Goal: Task Accomplishment & Management: Complete application form

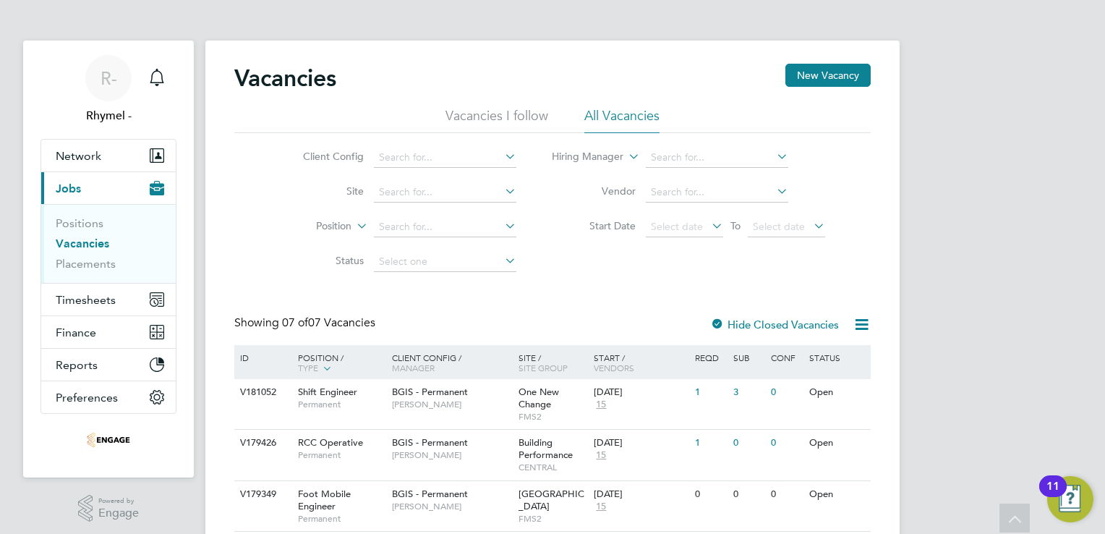
scroll to position [241, 0]
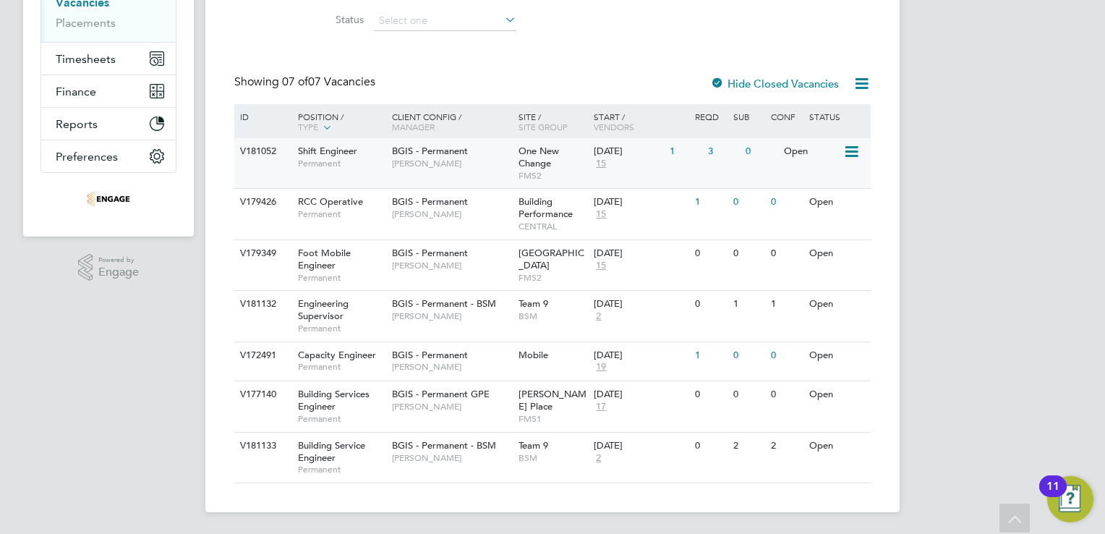
click at [318, 149] on span "Shift Engineer" at bounding box center [327, 151] width 59 height 12
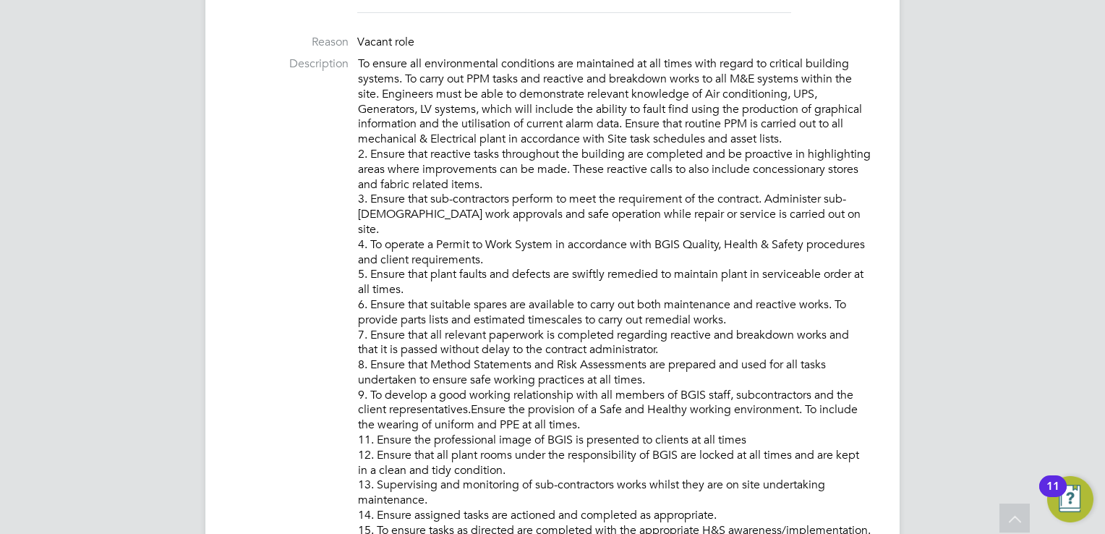
scroll to position [549, 0]
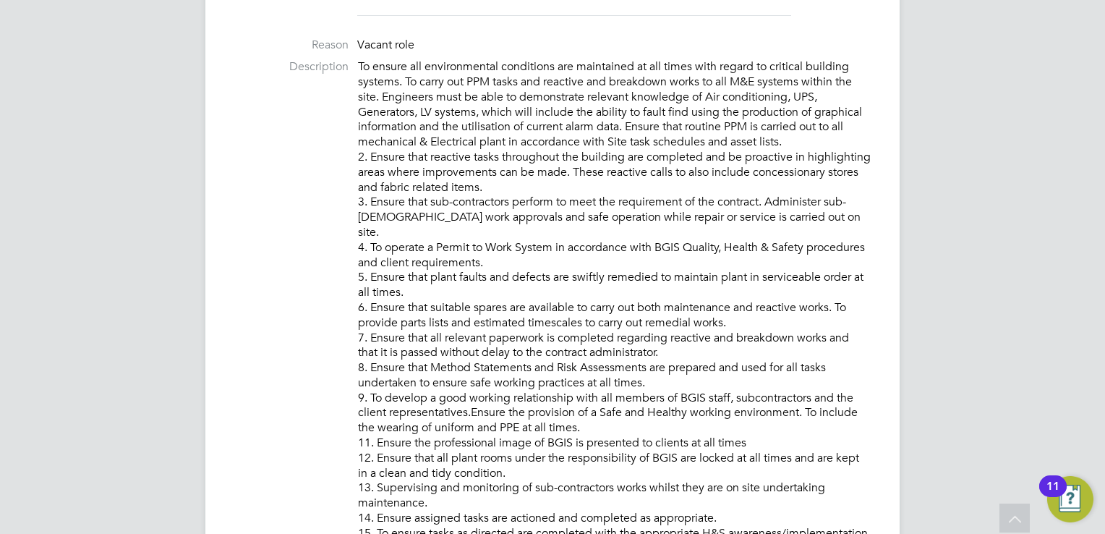
drag, startPoint x: 1065, startPoint y: 306, endPoint x: 1104, endPoint y: 259, distance: 61.1
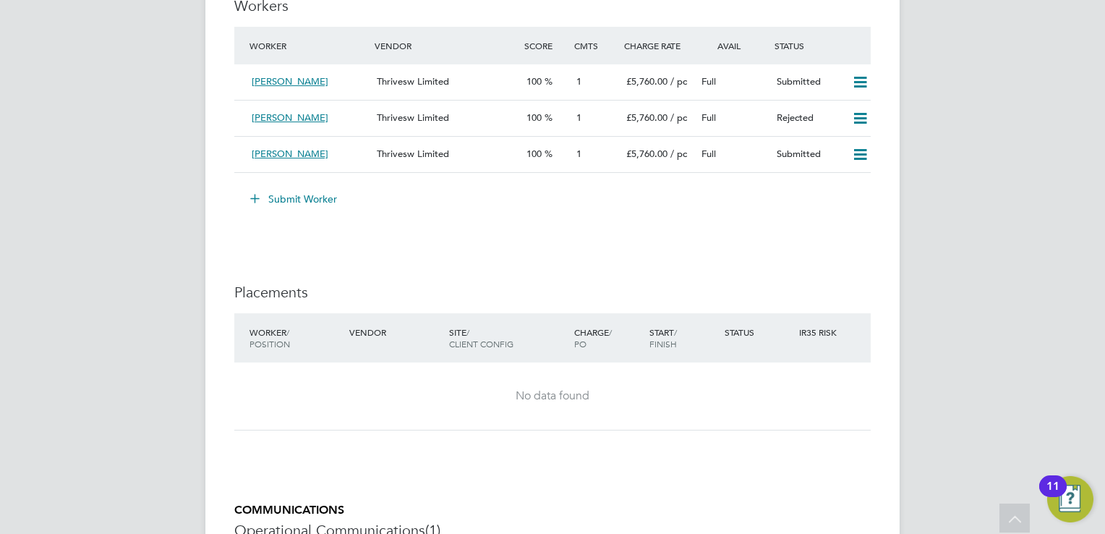
scroll to position [1966, 0]
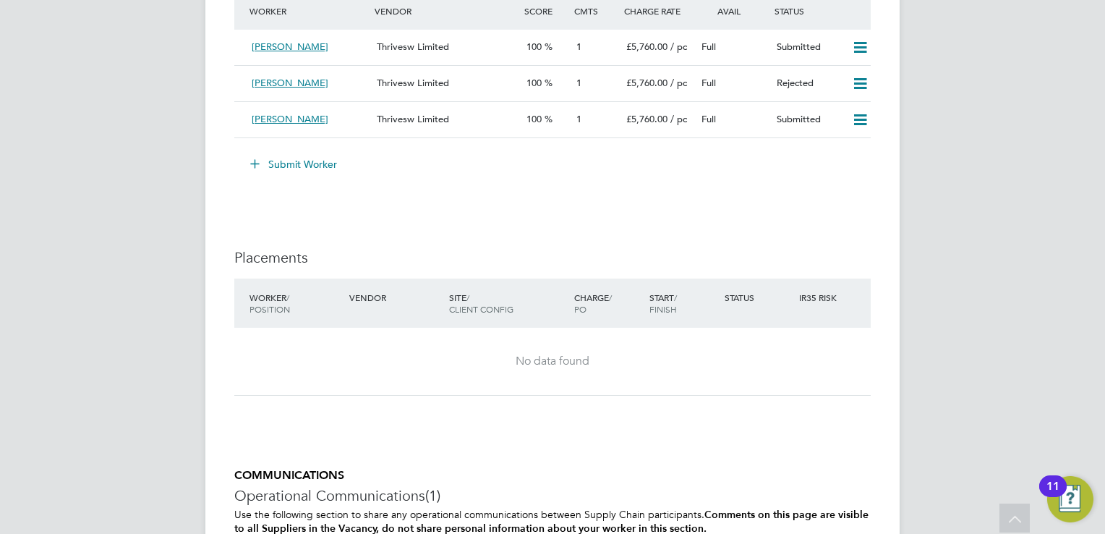
click at [296, 163] on button "Submit Worker" at bounding box center [294, 164] width 108 height 23
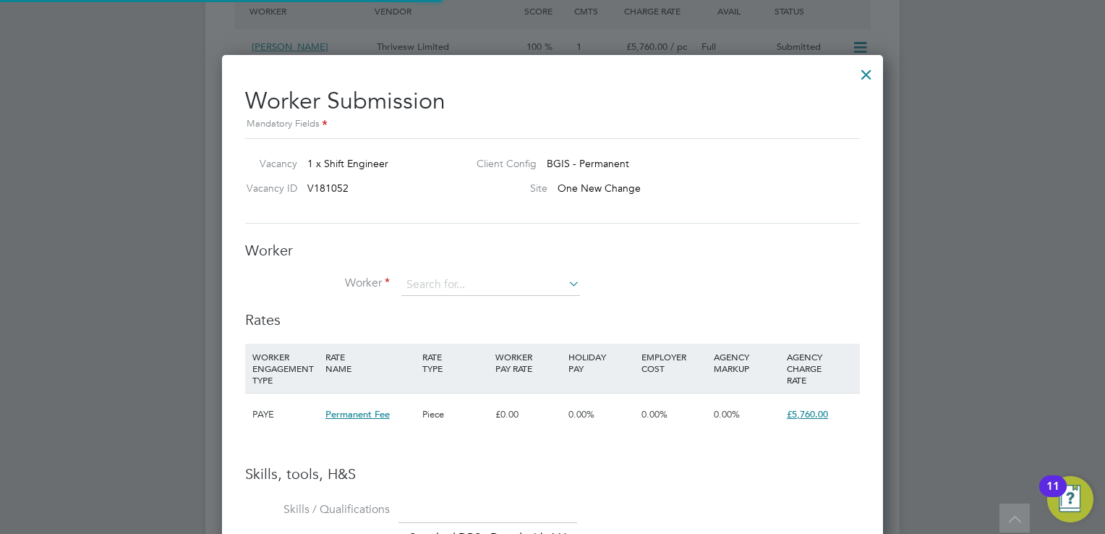
scroll to position [1019, 662]
click at [440, 279] on input at bounding box center [490, 285] width 179 height 22
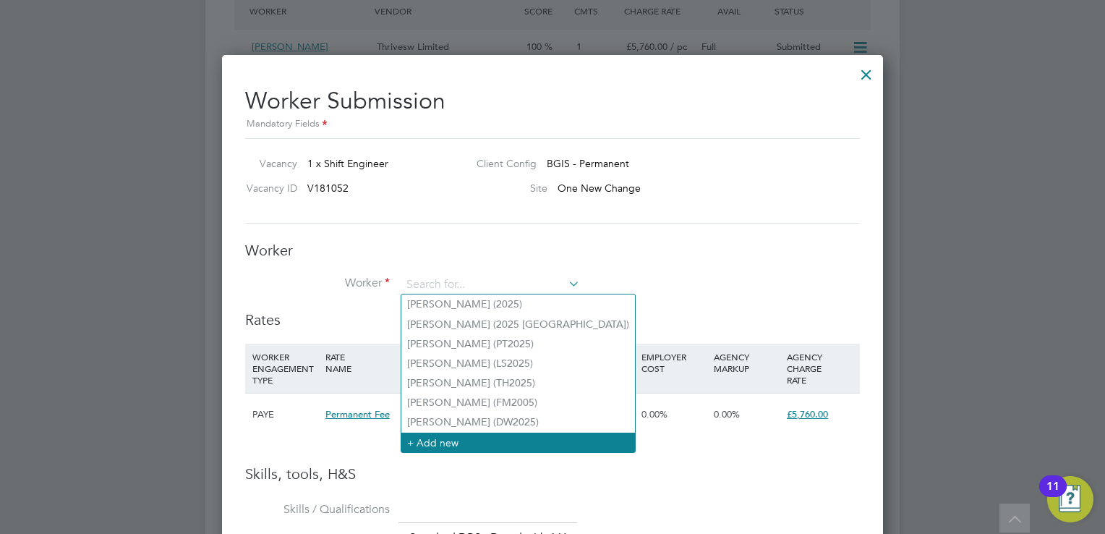
click at [434, 448] on li "+ Add new" at bounding box center [518, 442] width 234 height 20
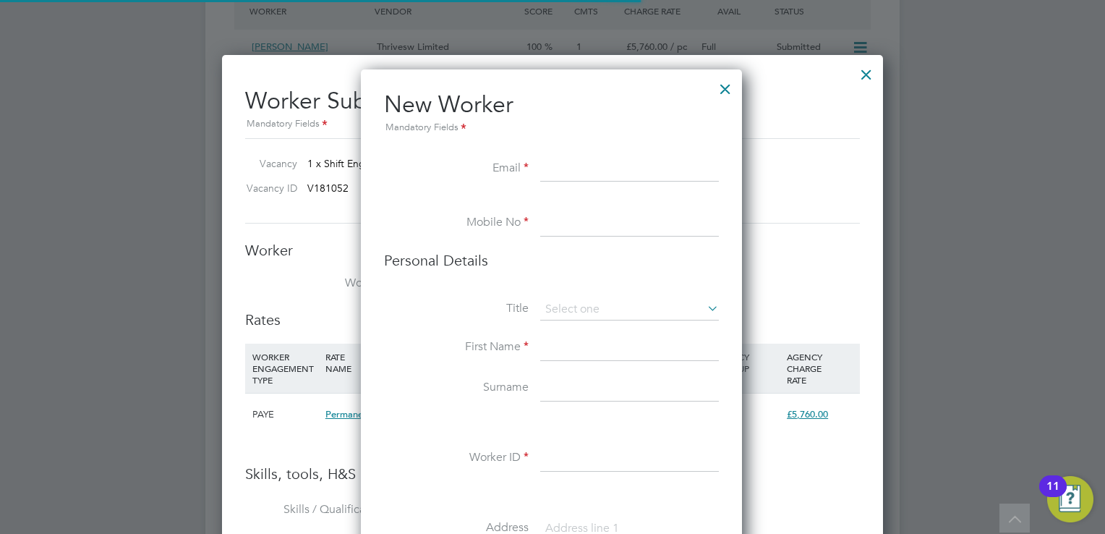
scroll to position [1217, 382]
paste input "francis.rodney@rocketmail.com"
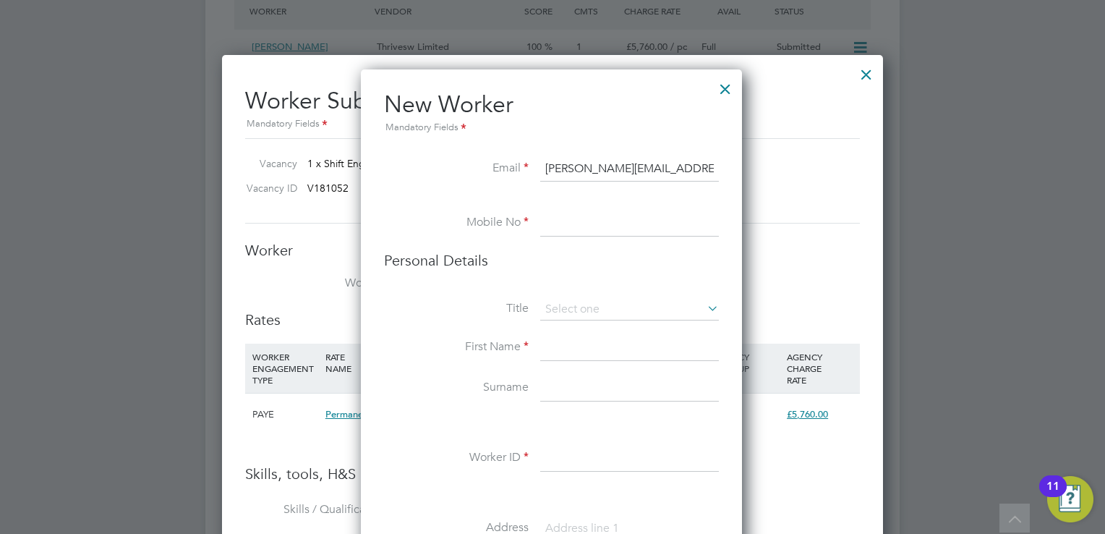
type input "francis.rodney@rocketmail.com"
click at [564, 231] on input at bounding box center [629, 223] width 179 height 26
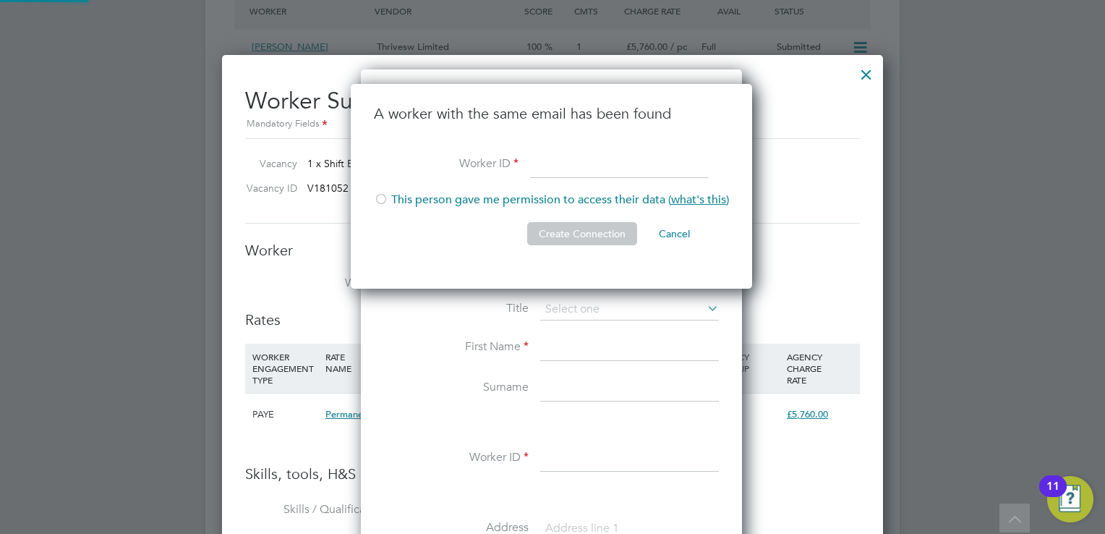
scroll to position [205, 403]
click at [763, 93] on h2 "Worker Submission Mandatory Fields" at bounding box center [552, 103] width 615 height 57
click at [870, 79] on div at bounding box center [866, 71] width 26 height 26
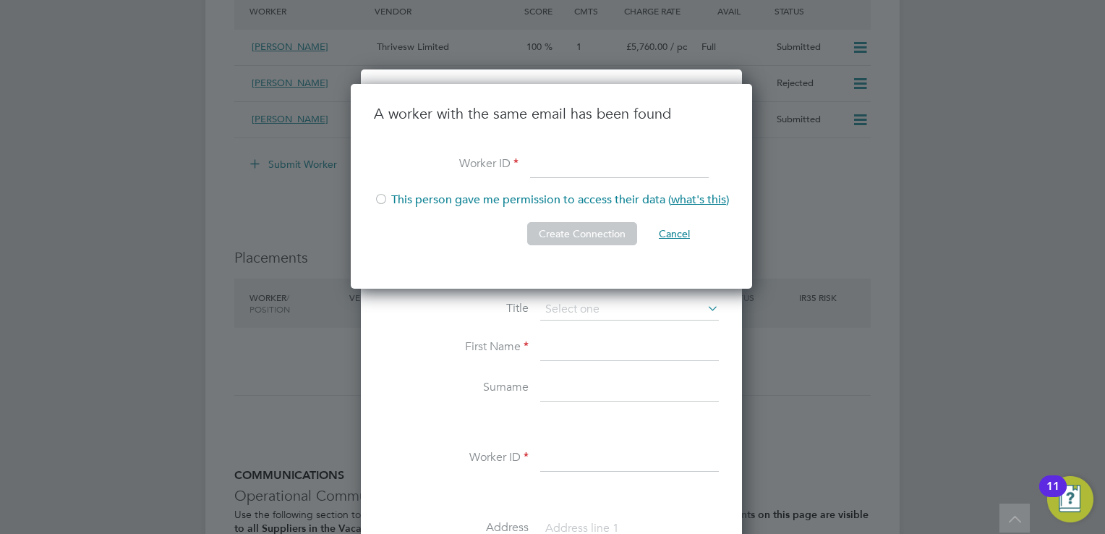
click at [659, 233] on button "Cancel" at bounding box center [674, 233] width 54 height 23
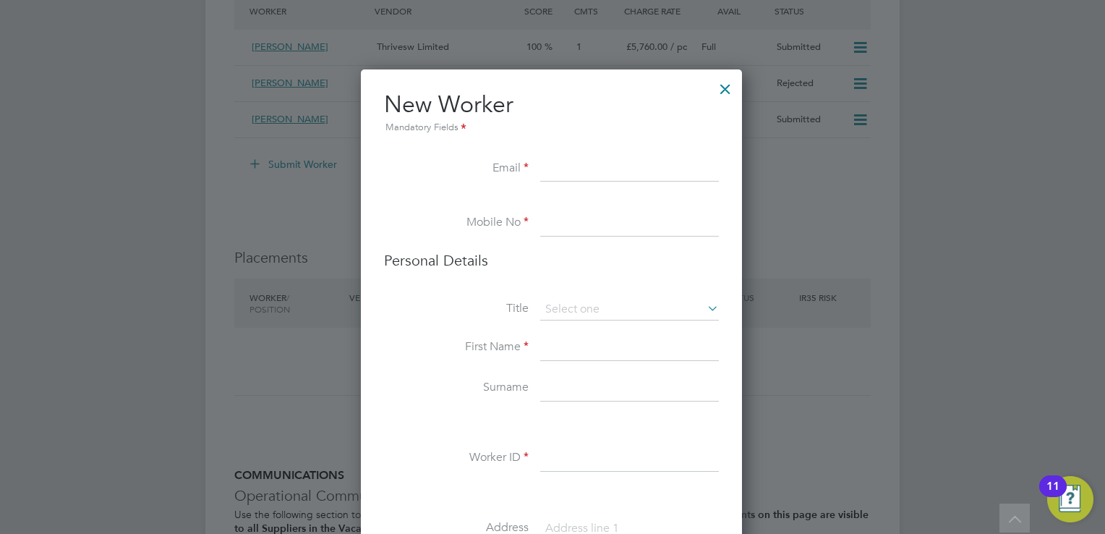
click at [724, 85] on div at bounding box center [725, 85] width 26 height 26
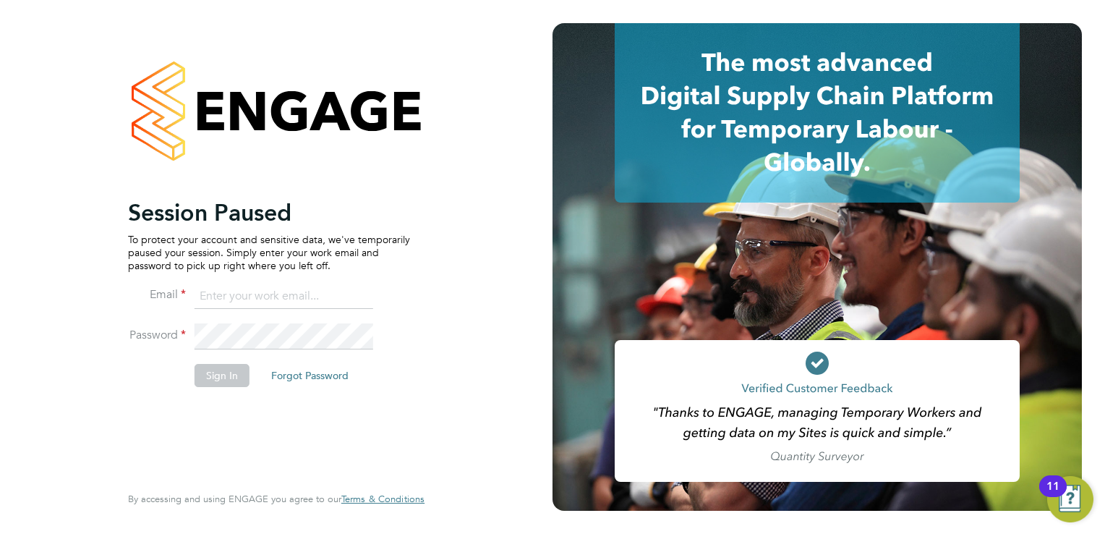
type input "rhymel@thrivesw.co.uk"
click at [223, 372] on button "Sign In" at bounding box center [221, 375] width 55 height 23
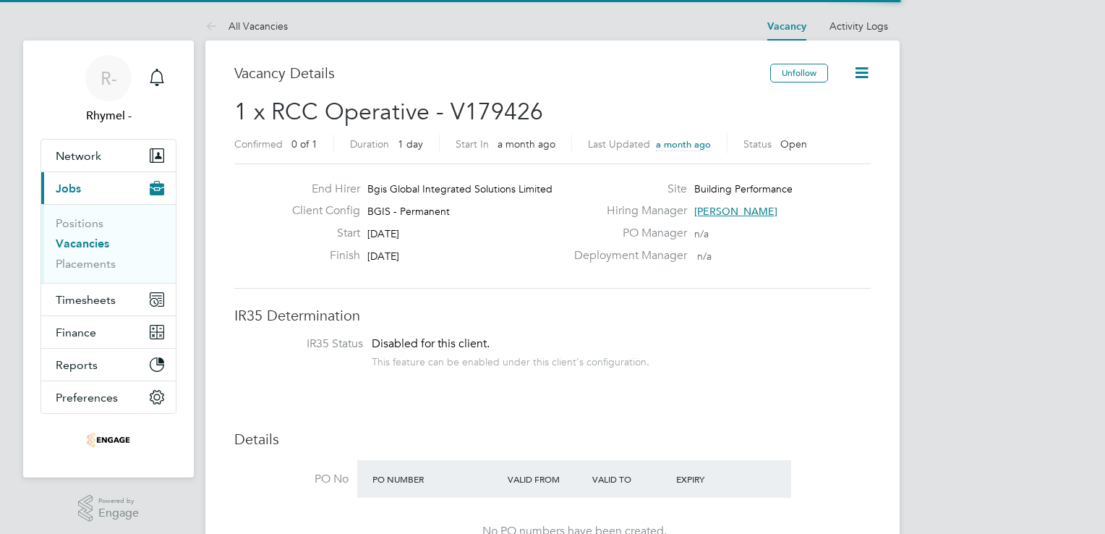
scroll to position [43, 101]
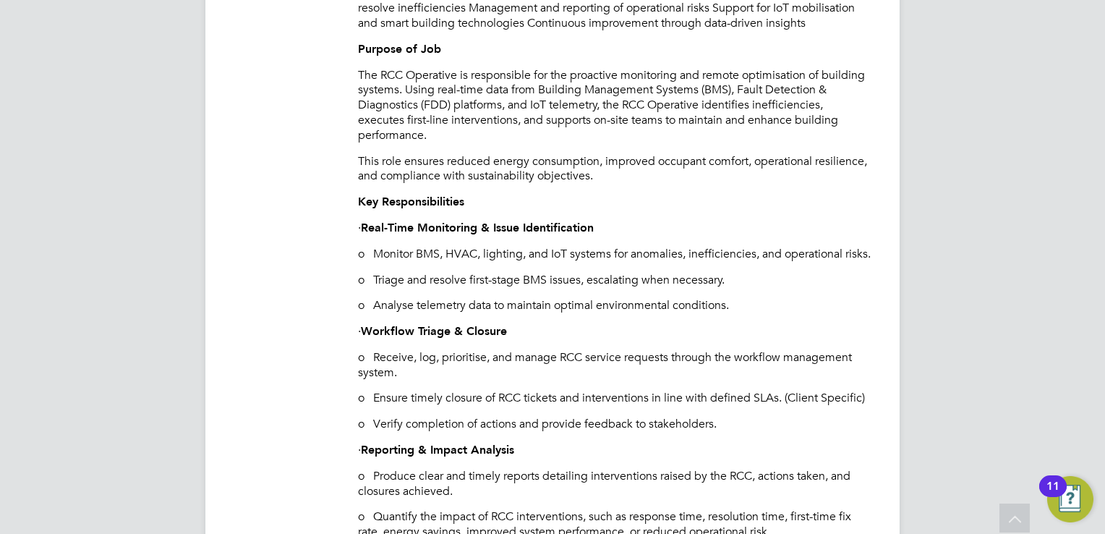
scroll to position [752, 0]
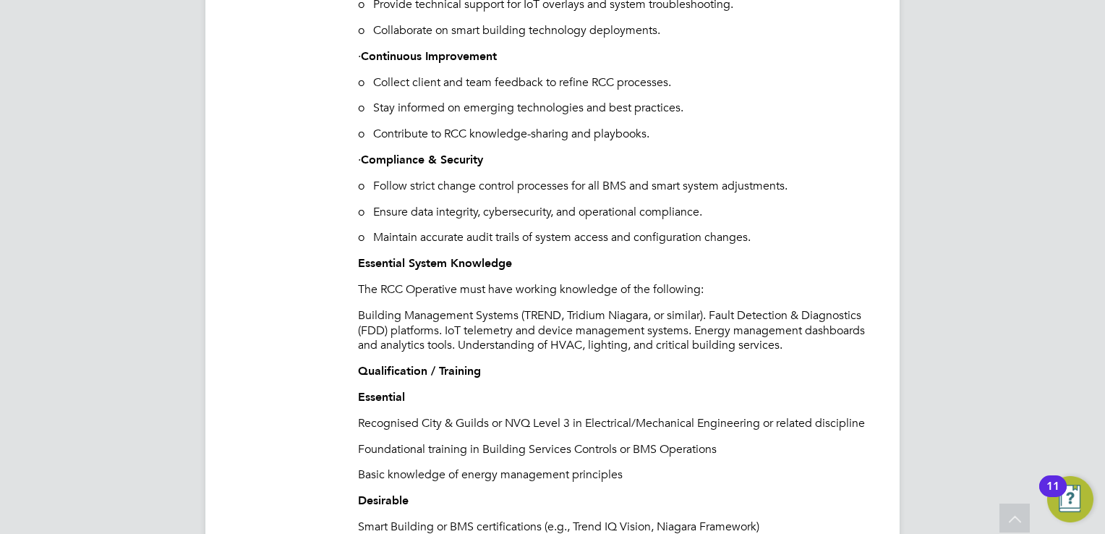
scroll to position [1619, 0]
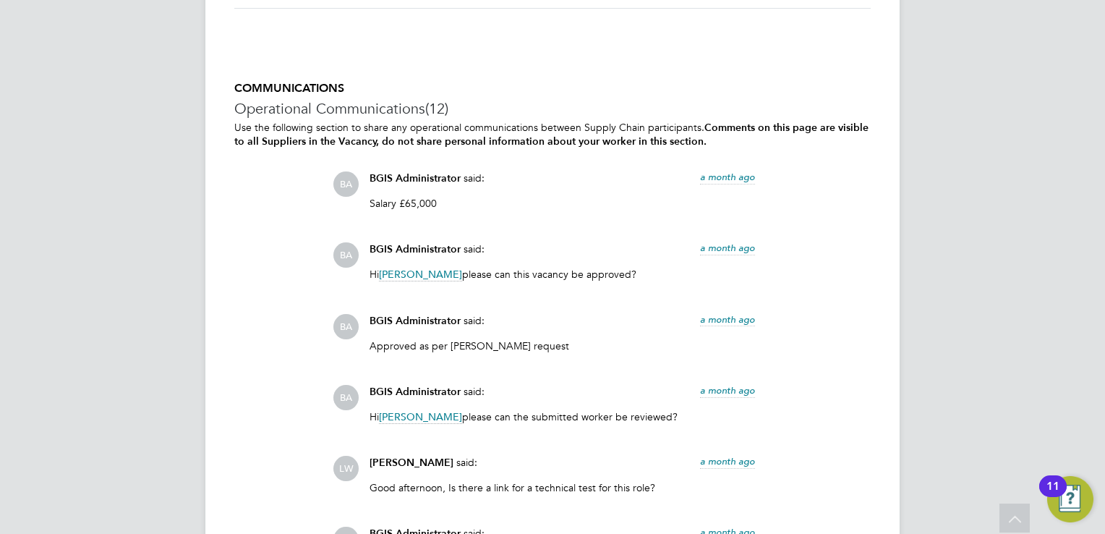
scroll to position [3355, 0]
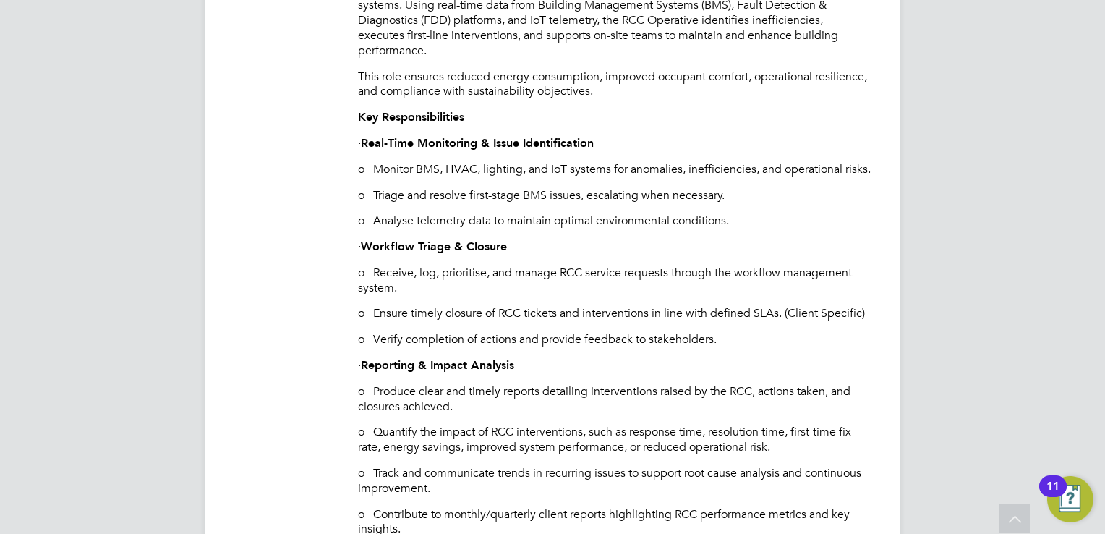
scroll to position [781, 0]
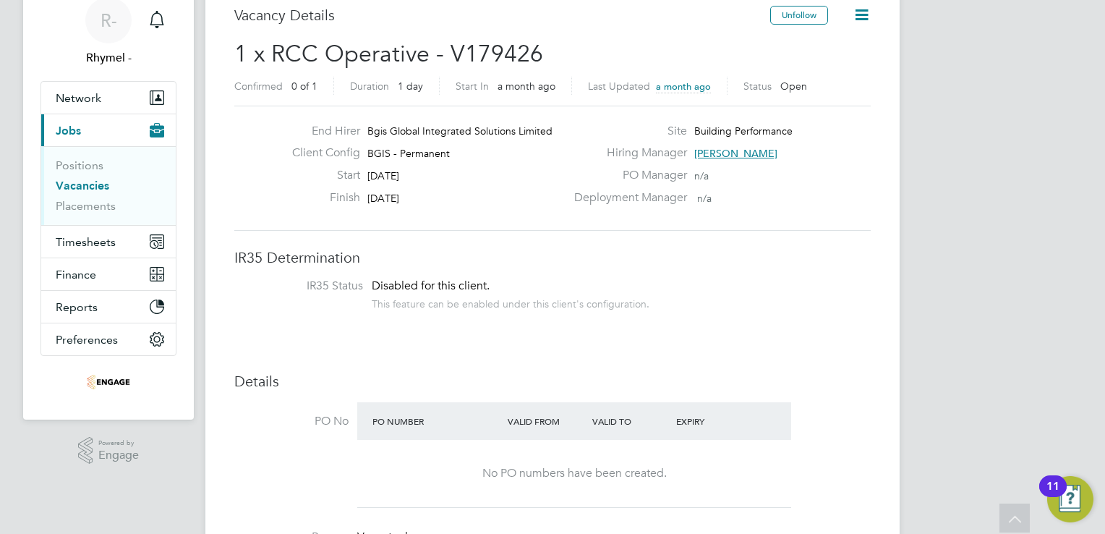
scroll to position [29, 0]
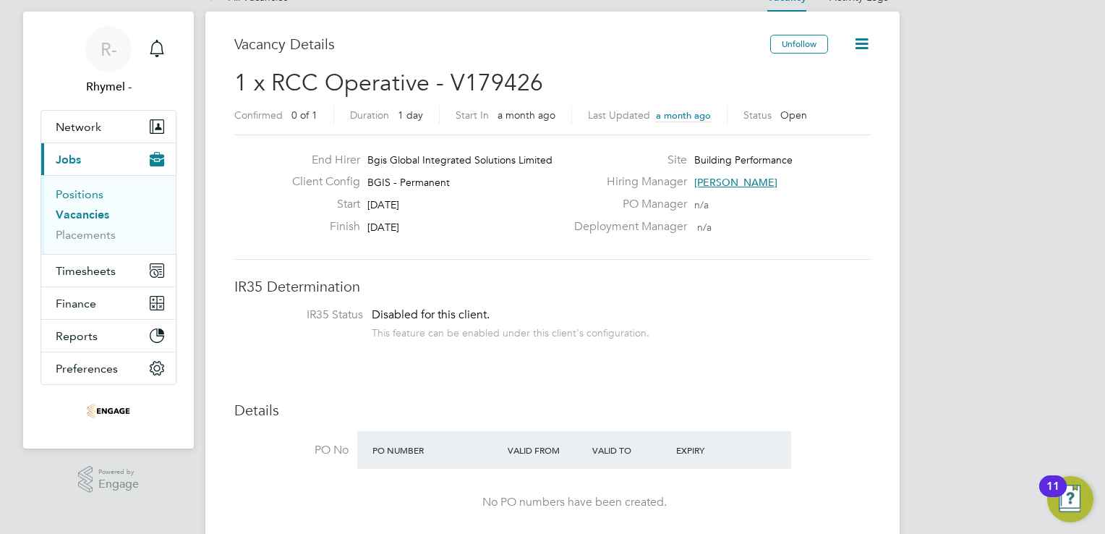
click at [82, 192] on link "Positions" at bounding box center [80, 194] width 48 height 14
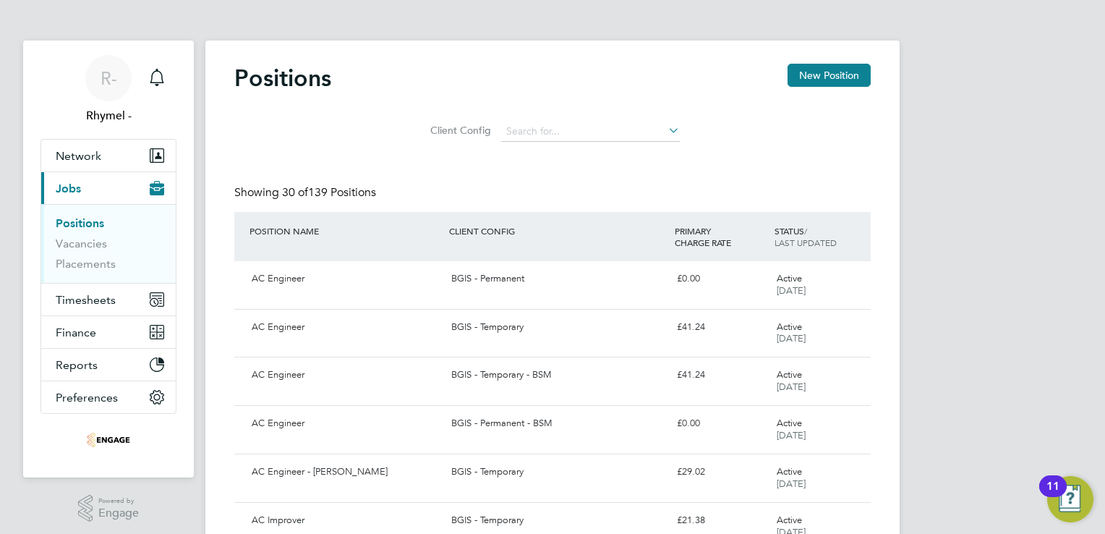
click at [68, 189] on span "Jobs" at bounding box center [68, 188] width 25 height 14
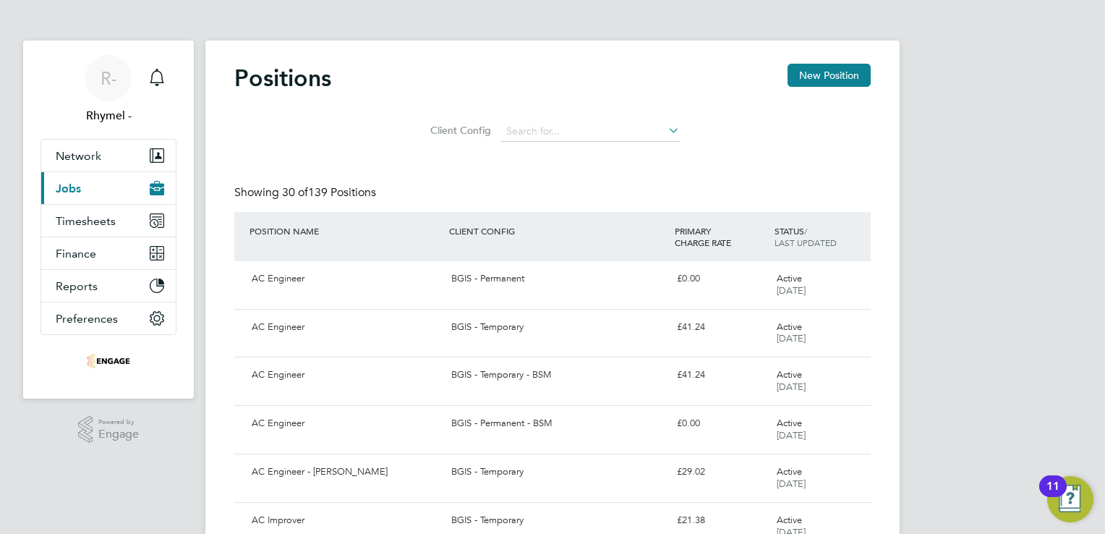
click at [77, 195] on button "Current page: Jobs" at bounding box center [108, 188] width 134 height 32
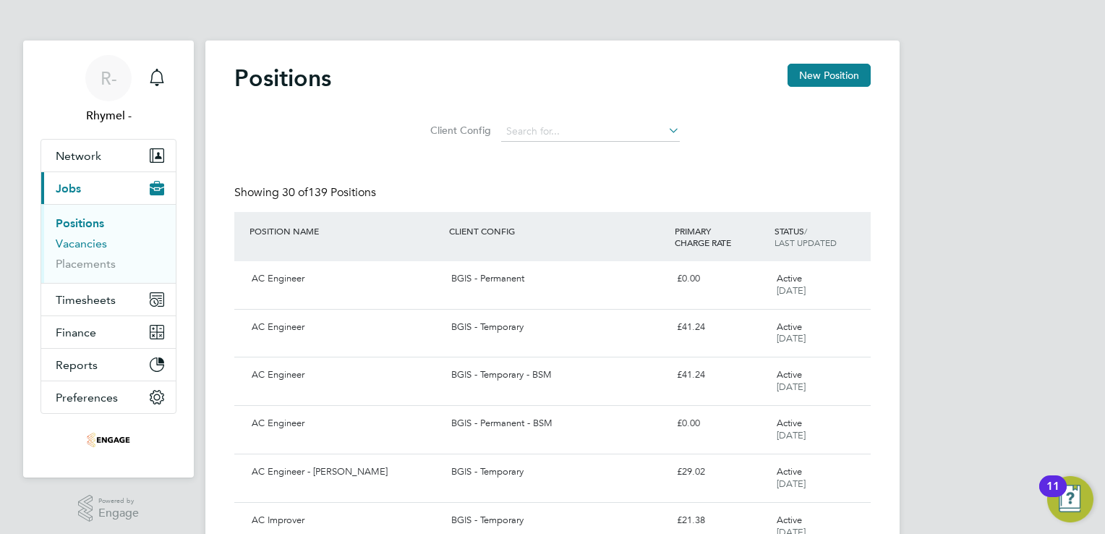
click at [83, 241] on link "Vacancies" at bounding box center [81, 243] width 51 height 14
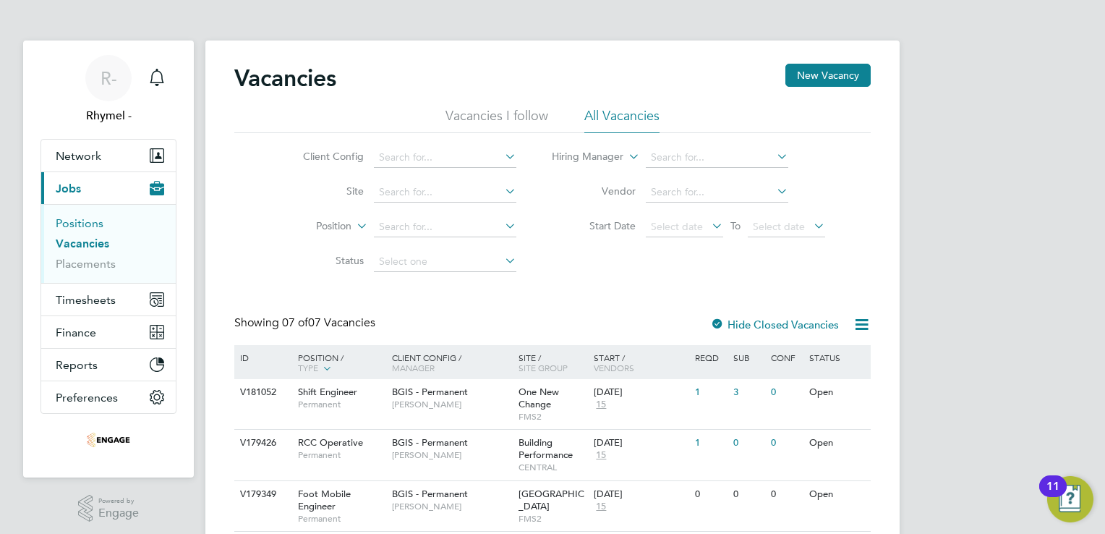
click at [79, 223] on link "Positions" at bounding box center [80, 223] width 48 height 14
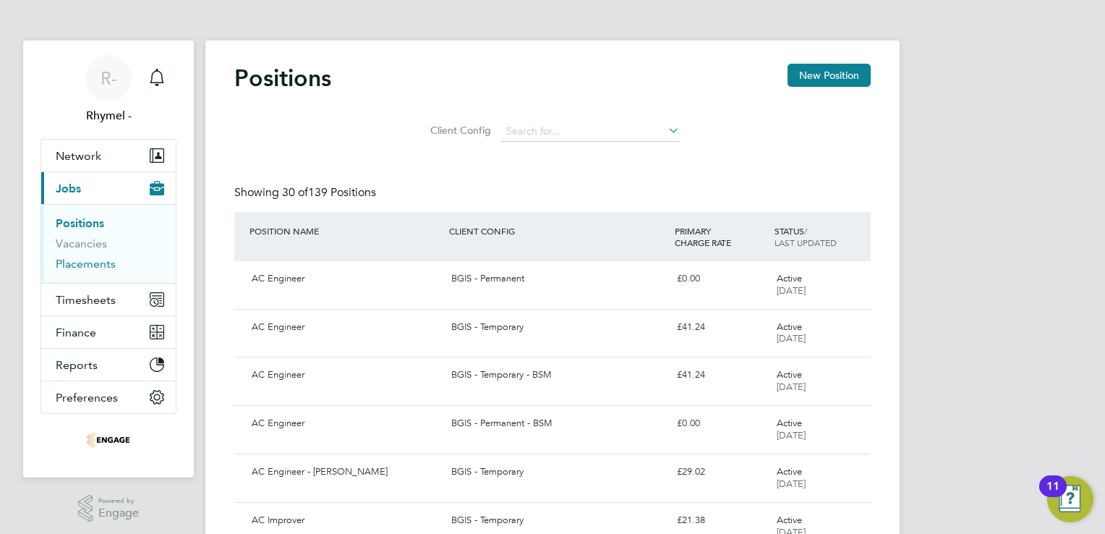
click at [98, 261] on link "Placements" at bounding box center [86, 264] width 60 height 14
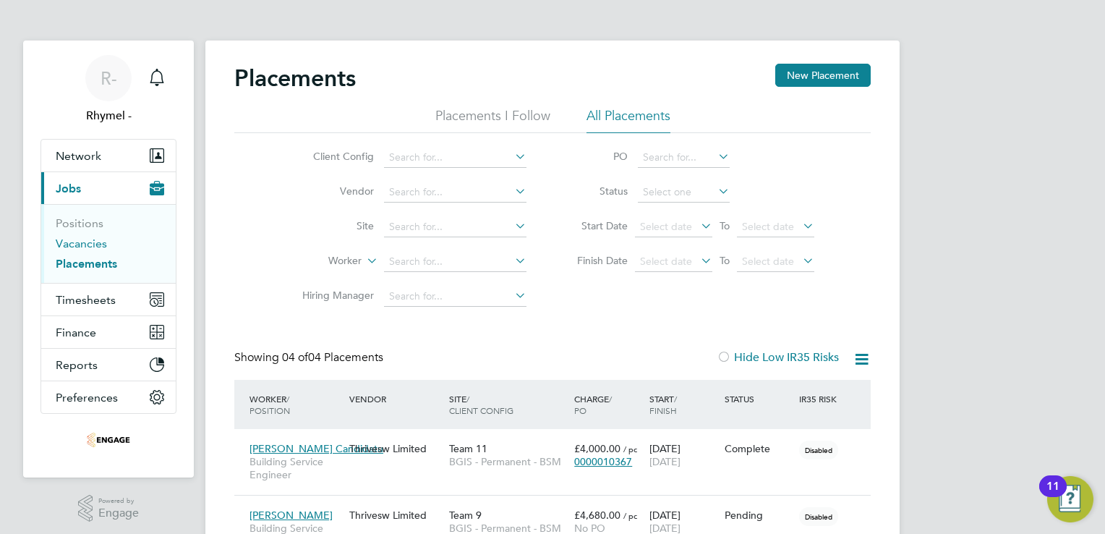
click at [93, 247] on link "Vacancies" at bounding box center [81, 243] width 51 height 14
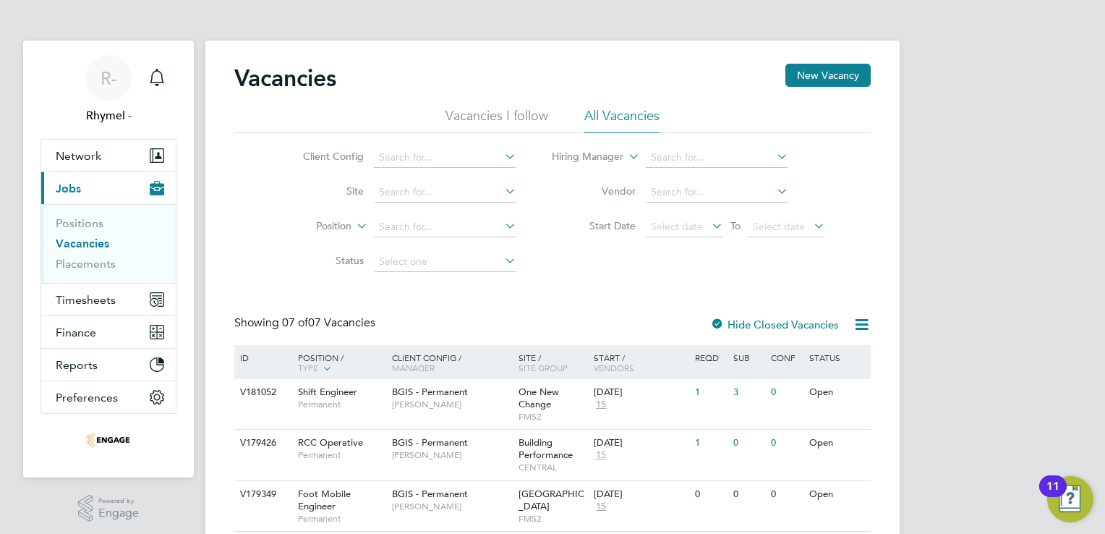
click at [80, 194] on span "Jobs" at bounding box center [68, 188] width 25 height 14
click at [80, 195] on button "Current page: Jobs" at bounding box center [108, 188] width 134 height 32
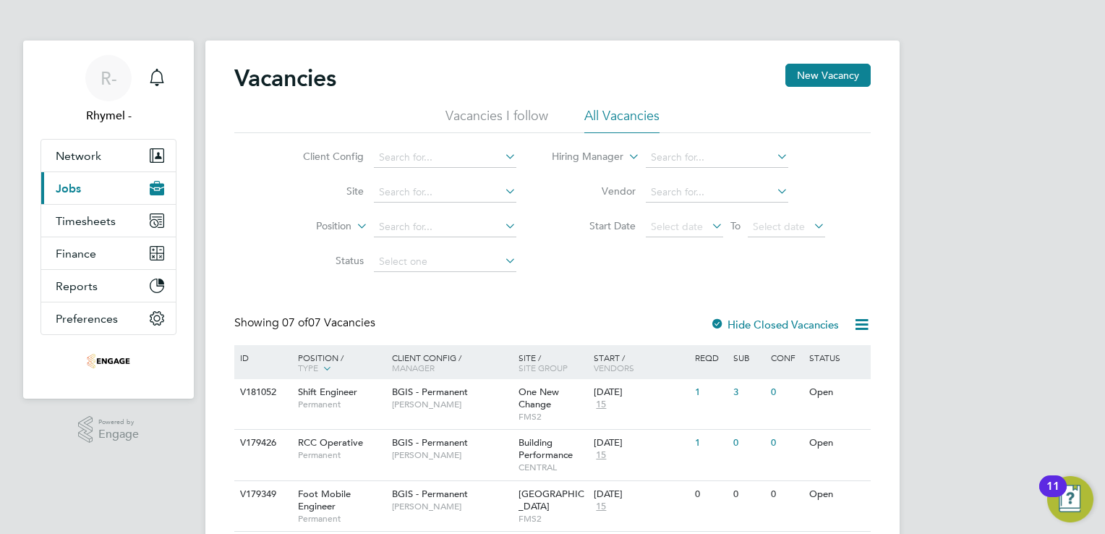
click at [80, 196] on button "Current page: Jobs" at bounding box center [108, 188] width 134 height 32
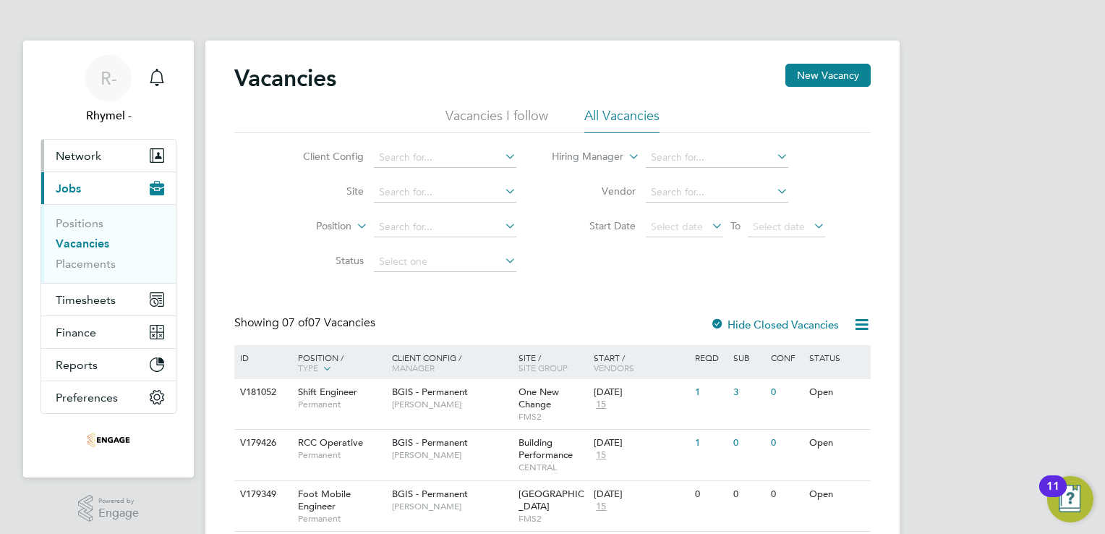
click at [69, 163] on button "Network" at bounding box center [108, 156] width 134 height 32
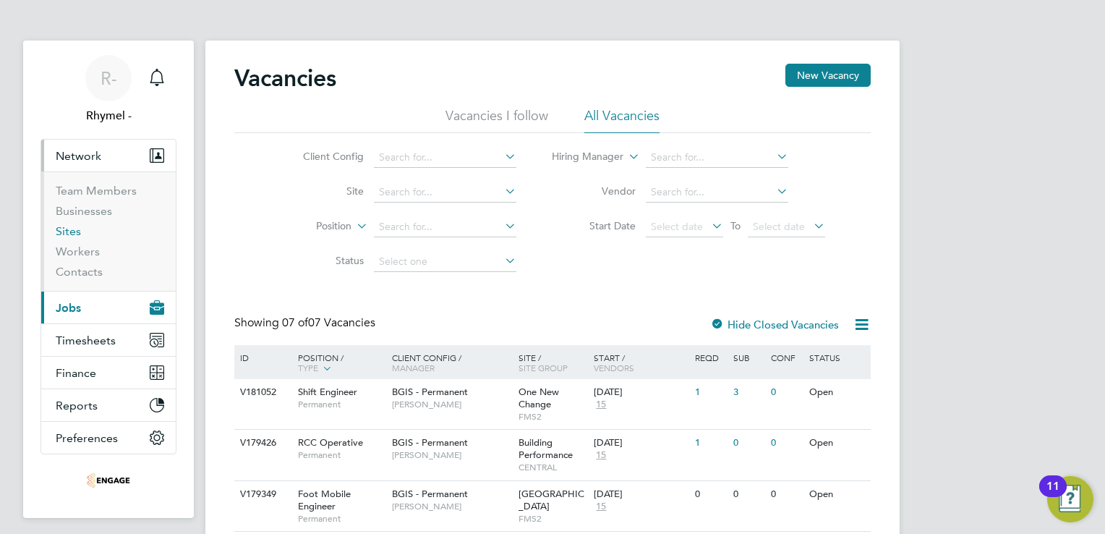
click at [67, 228] on link "Sites" at bounding box center [68, 231] width 25 height 14
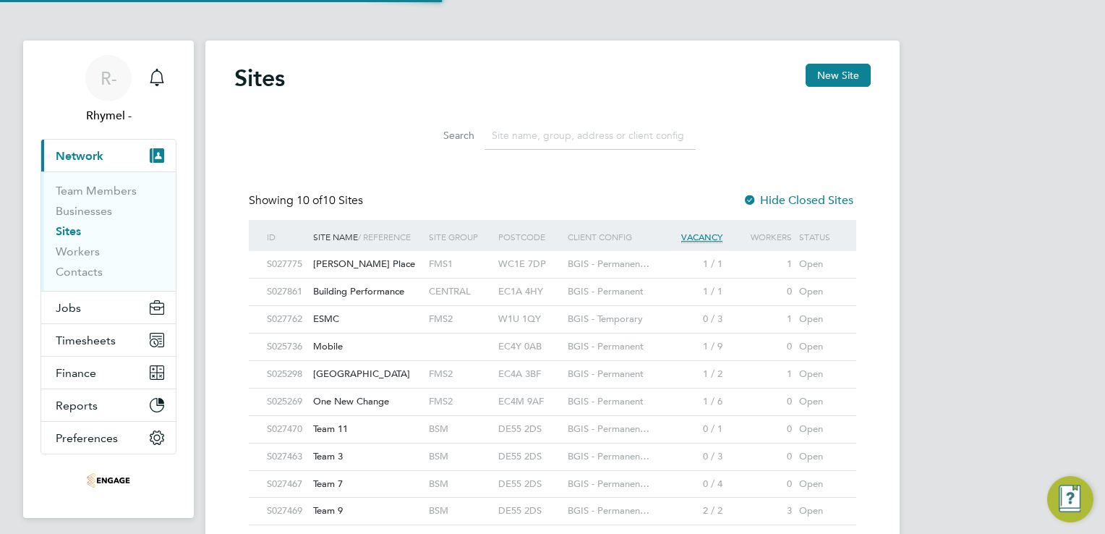
scroll to position [27, 70]
click at [330, 291] on span "Building Performance" at bounding box center [358, 291] width 91 height 12
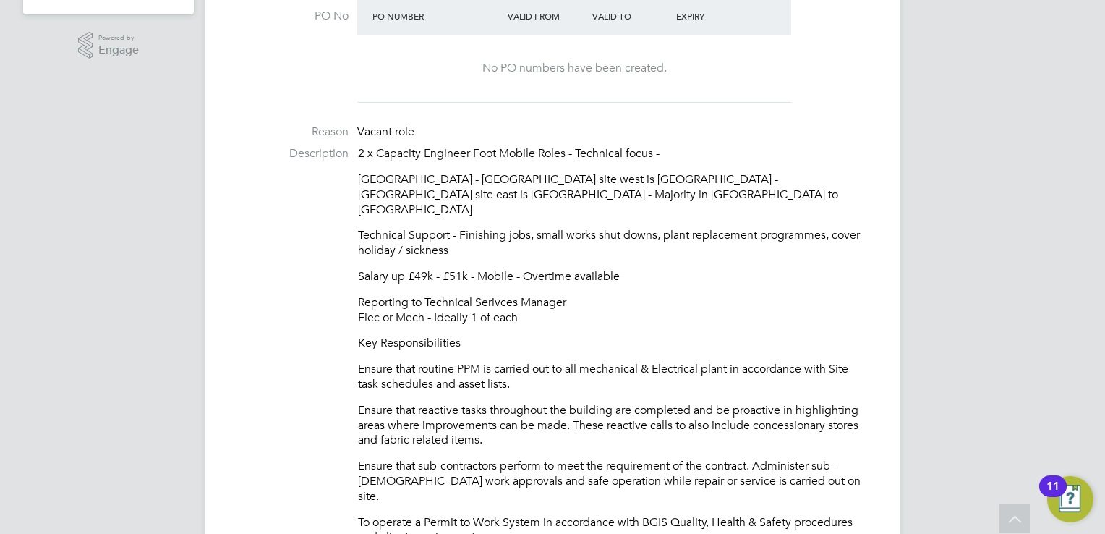
scroll to position [492, 0]
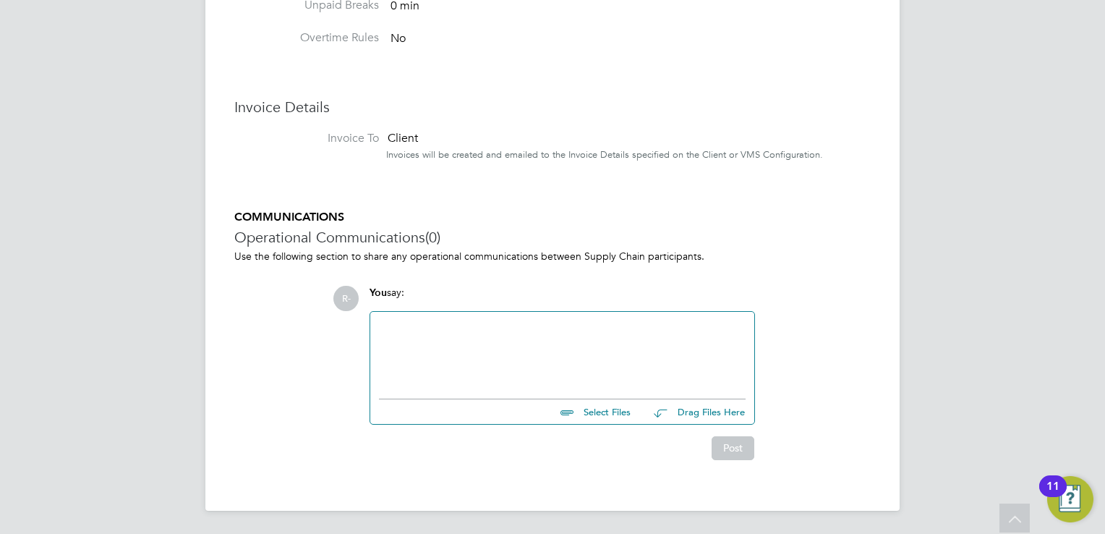
scroll to position [583, 0]
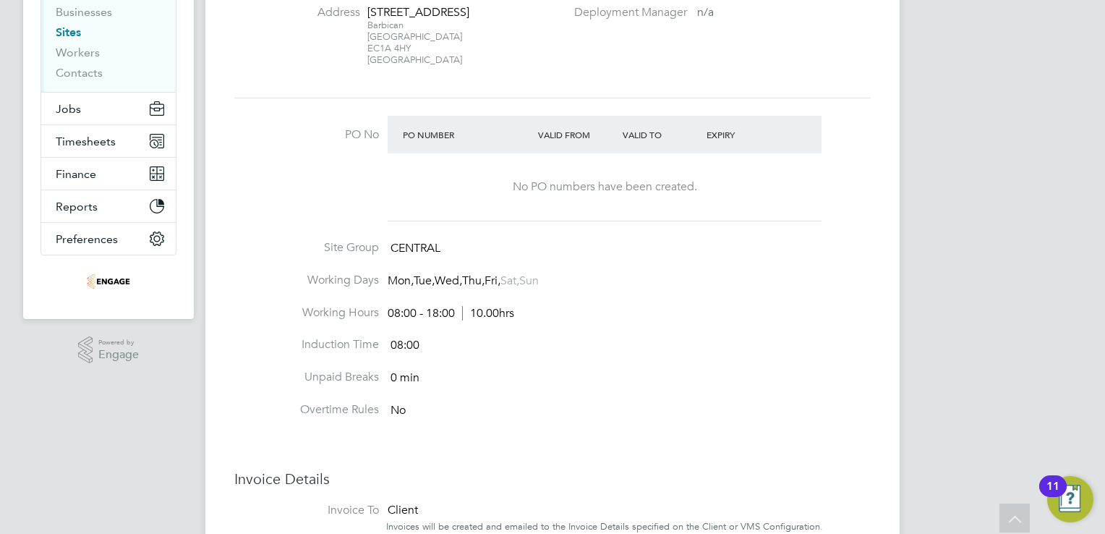
scroll to position [202, 0]
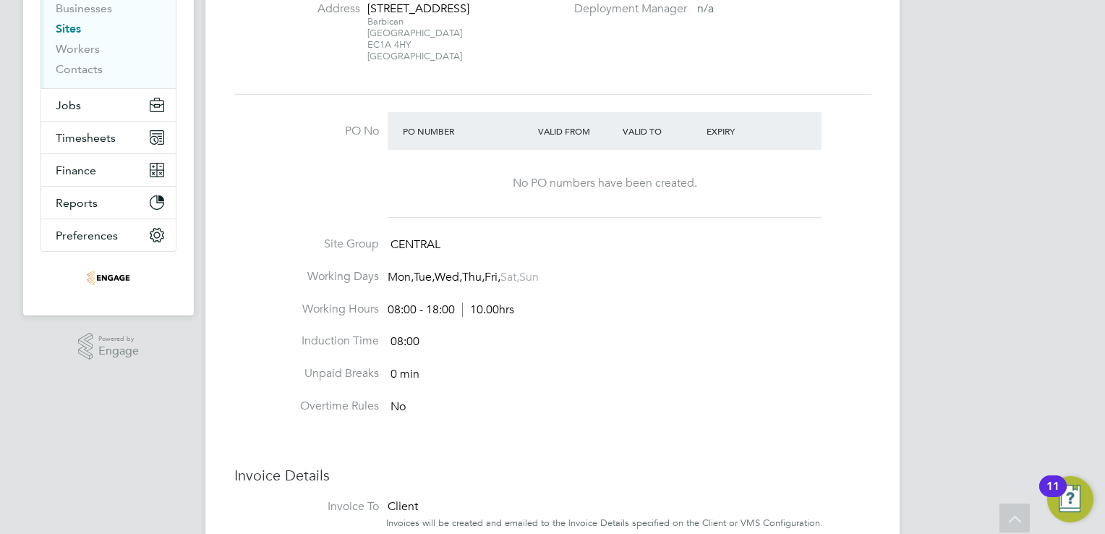
click at [1053, 177] on div "R- Rhymel - Notifications Applications: Current page: Network Team Members Busi…" at bounding box center [552, 350] width 1105 height 1104
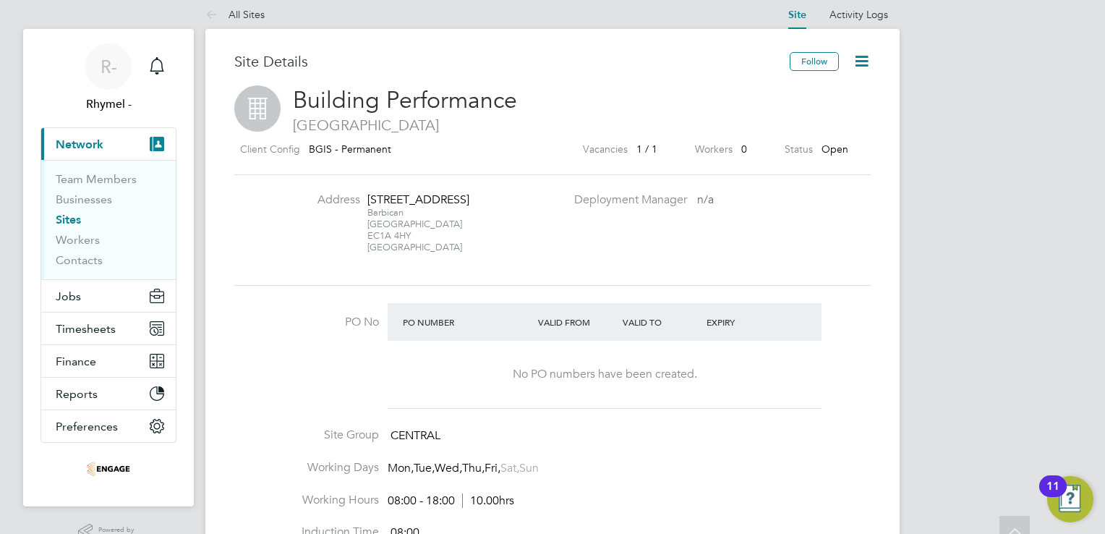
scroll to position [0, 0]
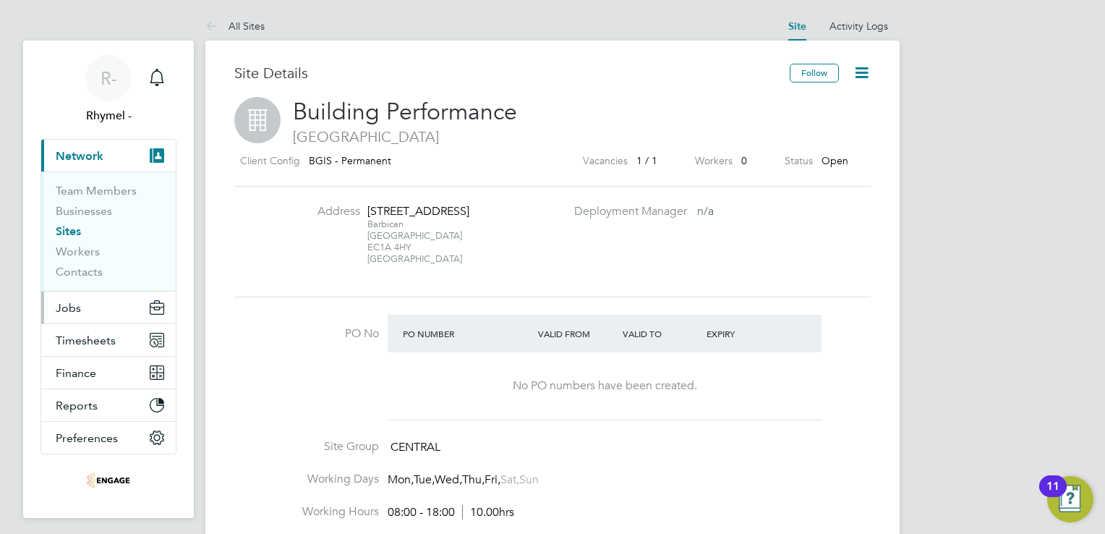
click at [55, 308] on button "Jobs" at bounding box center [108, 307] width 134 height 32
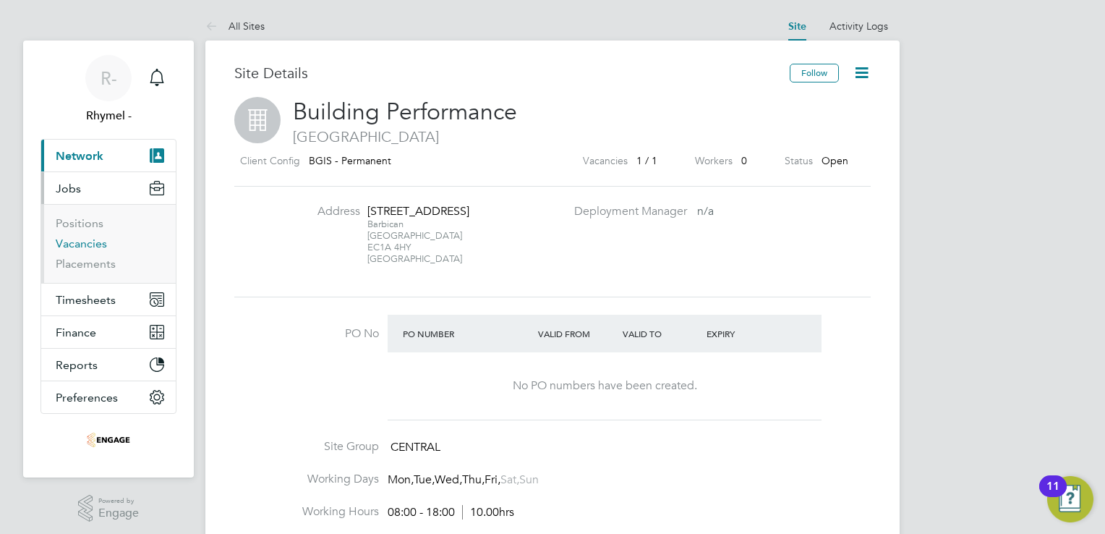
click at [85, 244] on link "Vacancies" at bounding box center [81, 243] width 51 height 14
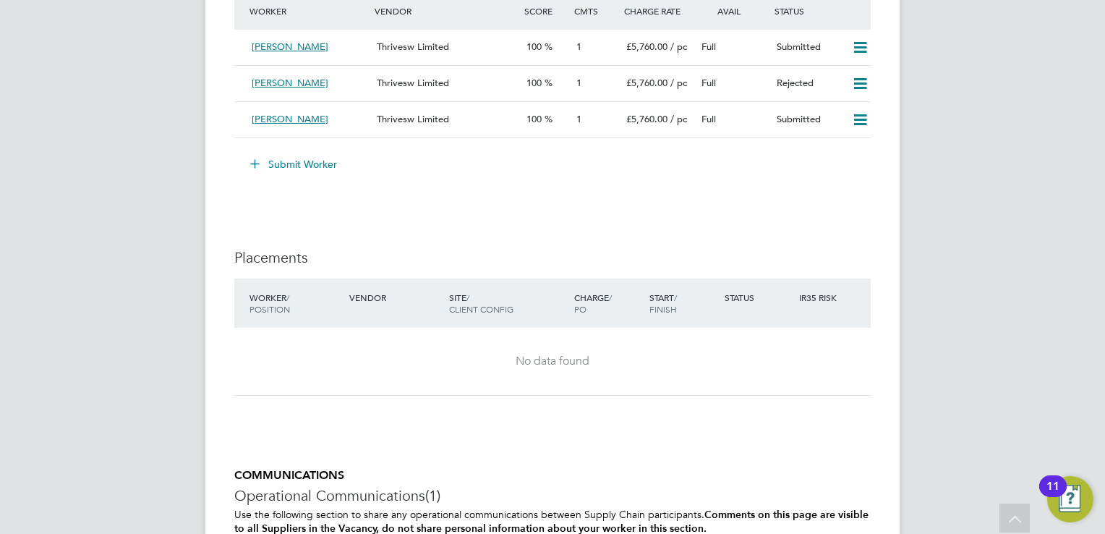
drag, startPoint x: 0, startPoint y: 0, endPoint x: 1018, endPoint y: 173, distance: 1032.5
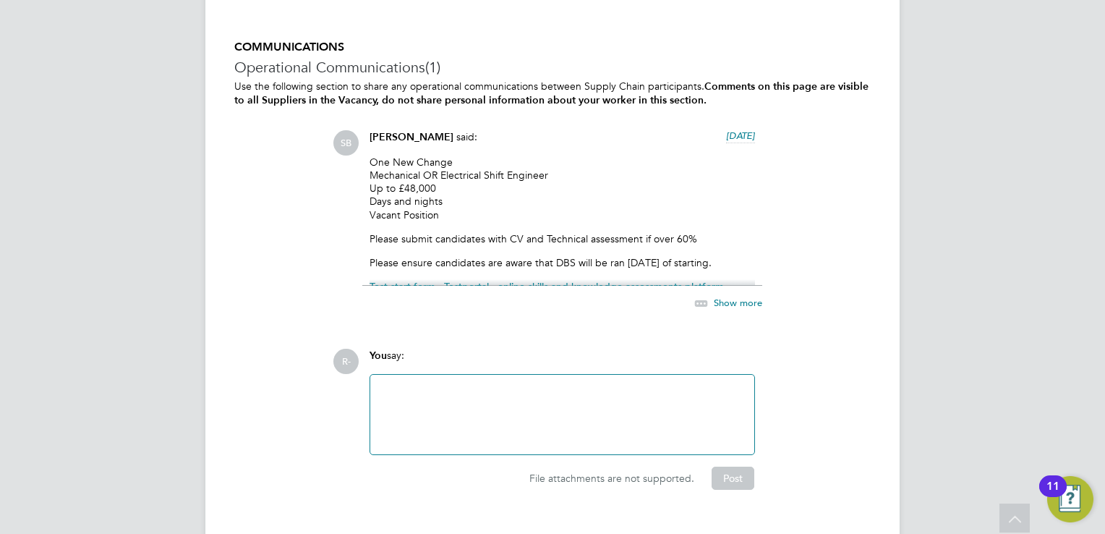
scroll to position [2392, 0]
click at [758, 303] on span "Show more" at bounding box center [738, 304] width 48 height 12
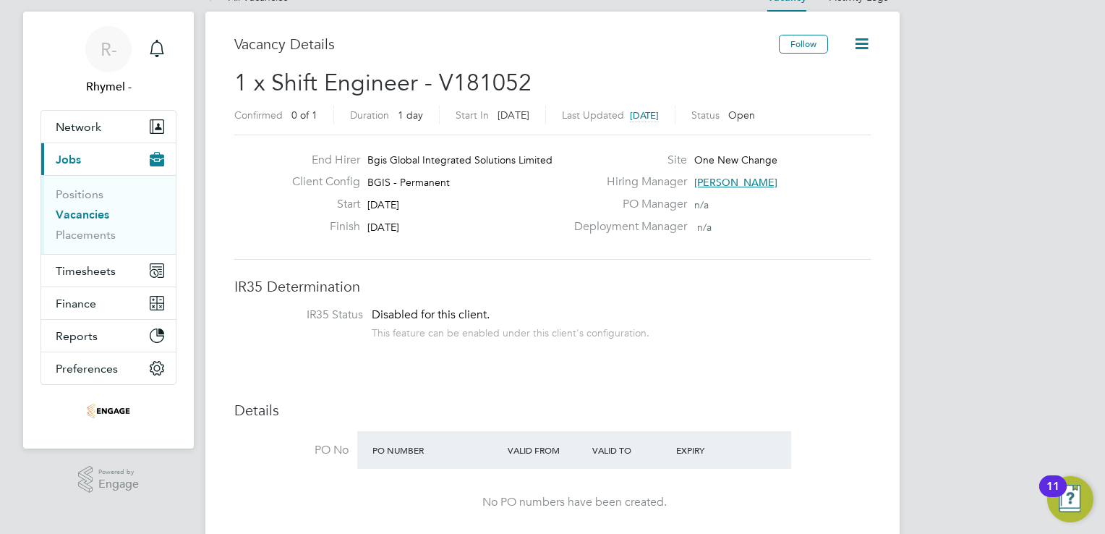
scroll to position [0, 0]
